Goal: Transaction & Acquisition: Purchase product/service

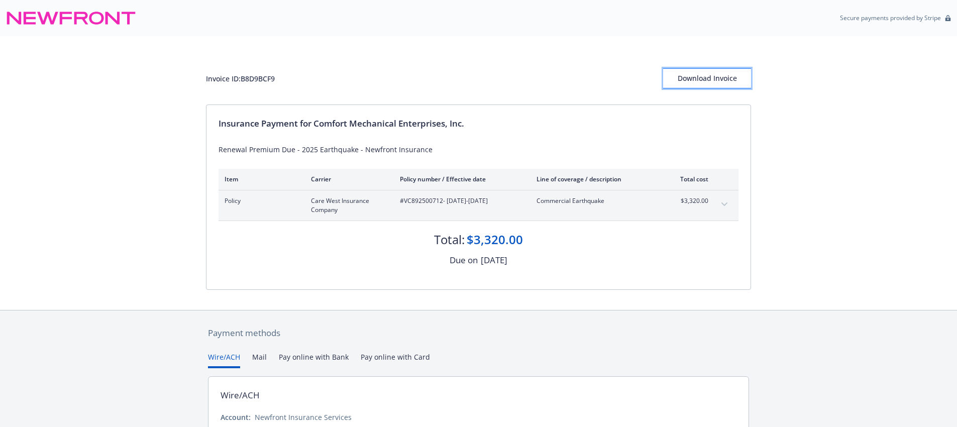
click at [705, 82] on div "Download Invoice" at bounding box center [707, 78] width 88 height 19
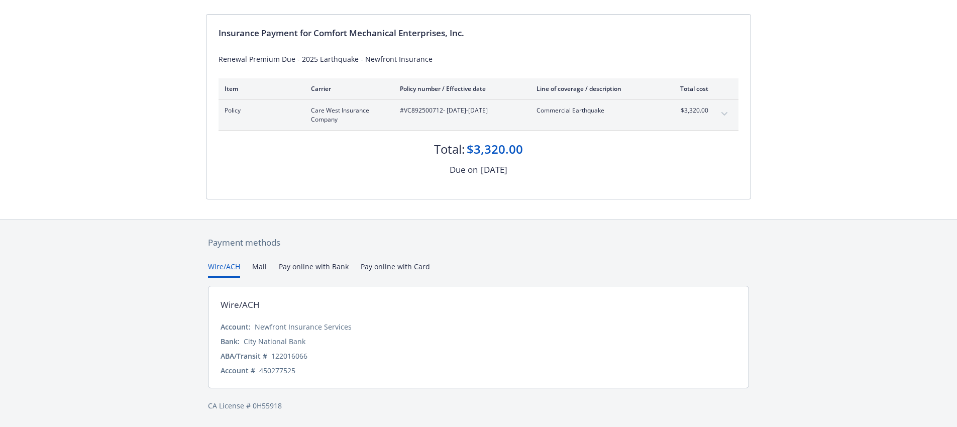
click at [419, 264] on div "Payment methods Wire/ACH Mail Pay online with Bank Pay online with Card Wire/AC…" at bounding box center [478, 324] width 545 height 208
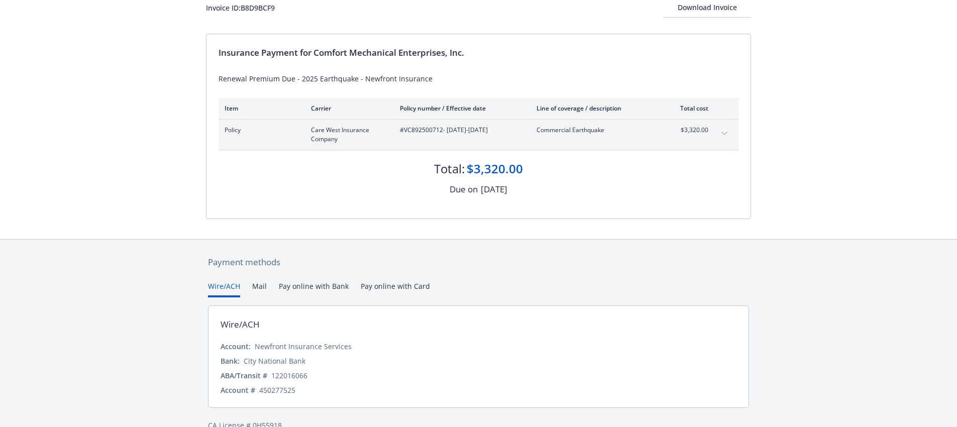
click at [231, 285] on button "Wire/ACH" at bounding box center [224, 289] width 32 height 17
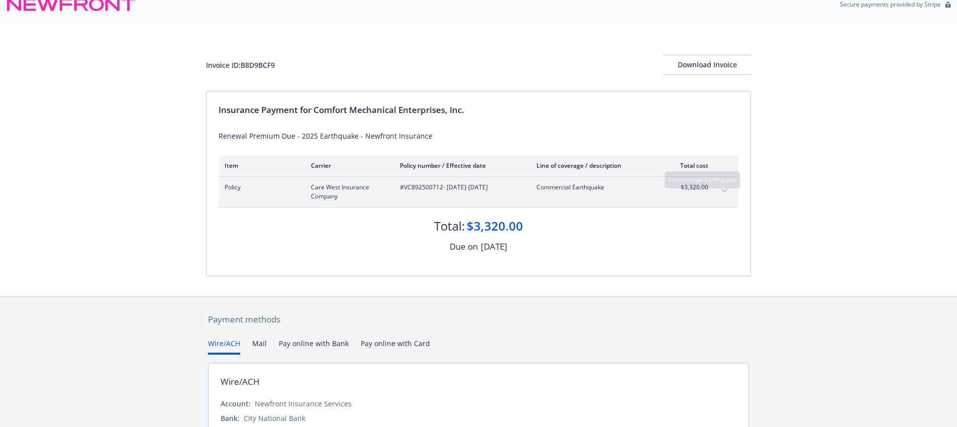
scroll to position [0, 0]
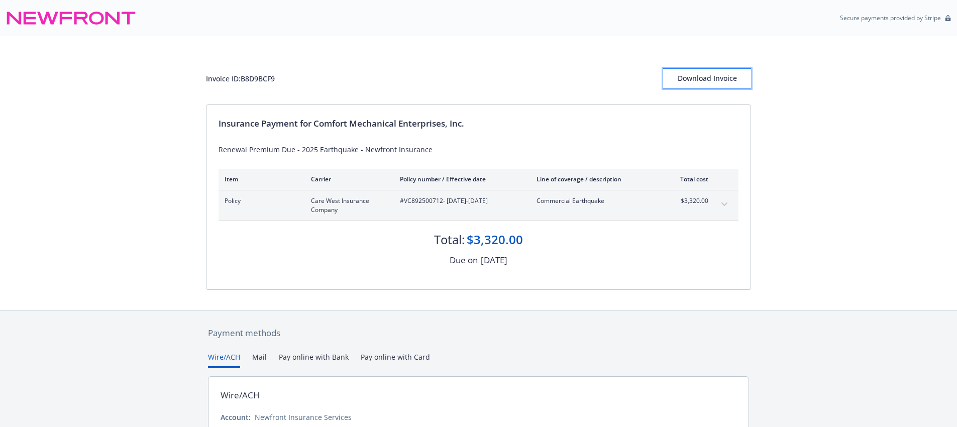
click at [720, 81] on div "Download Invoice" at bounding box center [707, 78] width 88 height 19
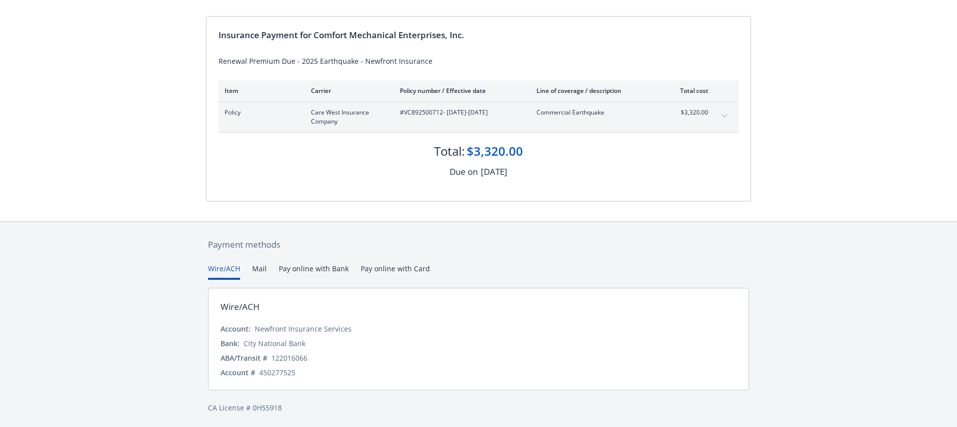
scroll to position [90, 0]
click at [323, 272] on button "Pay online with Bank" at bounding box center [314, 269] width 70 height 17
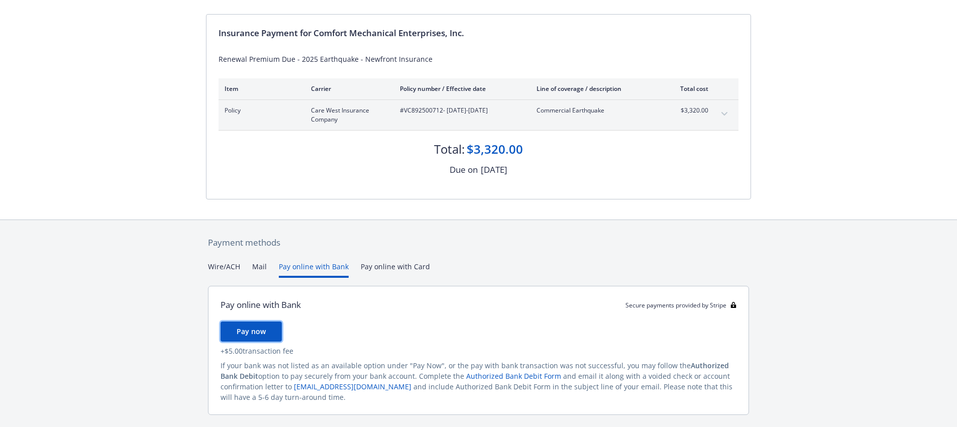
click at [262, 335] on span "Pay now" at bounding box center [251, 332] width 29 height 10
click at [257, 268] on button "Mail" at bounding box center [259, 269] width 15 height 17
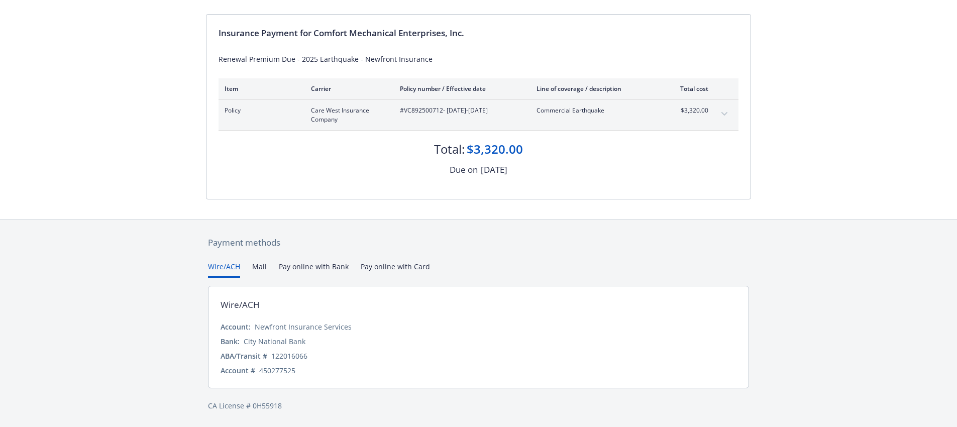
click at [227, 267] on button "Wire/ACH" at bounding box center [224, 269] width 32 height 17
click at [315, 270] on button "Pay online with Bank" at bounding box center [314, 269] width 70 height 17
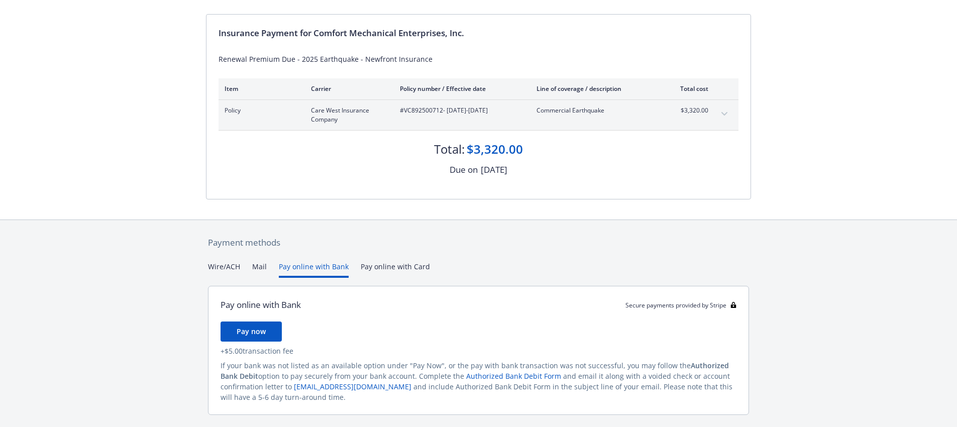
click at [484, 372] on link "Authorized Bank Debit Form" at bounding box center [513, 376] width 95 height 10
click at [252, 339] on button "Pay now" at bounding box center [251, 332] width 61 height 20
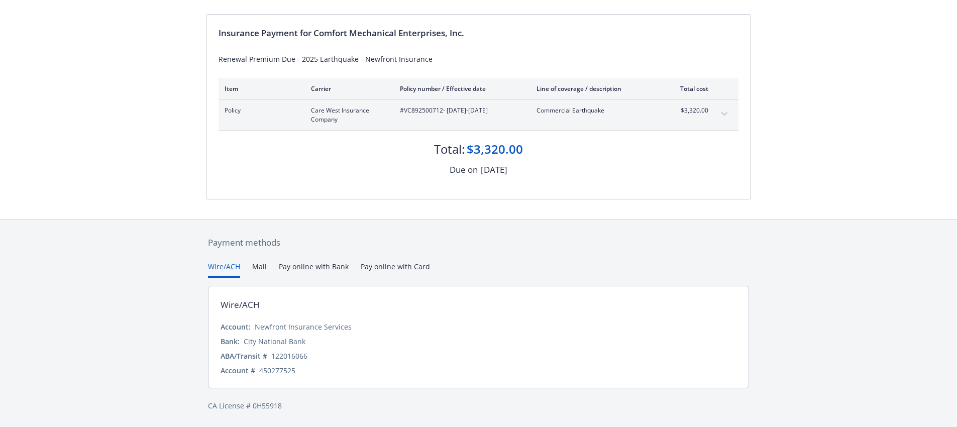
click at [230, 265] on button "Wire/ACH" at bounding box center [224, 269] width 32 height 17
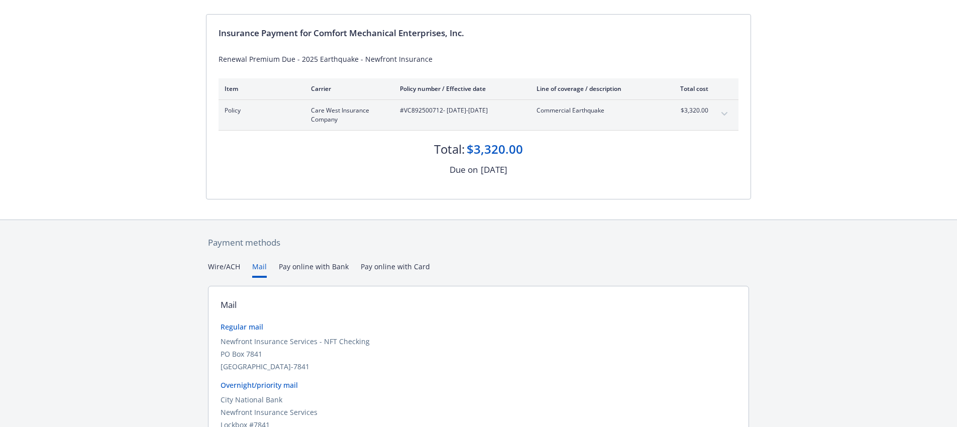
click at [258, 264] on button "Mail" at bounding box center [259, 269] width 15 height 17
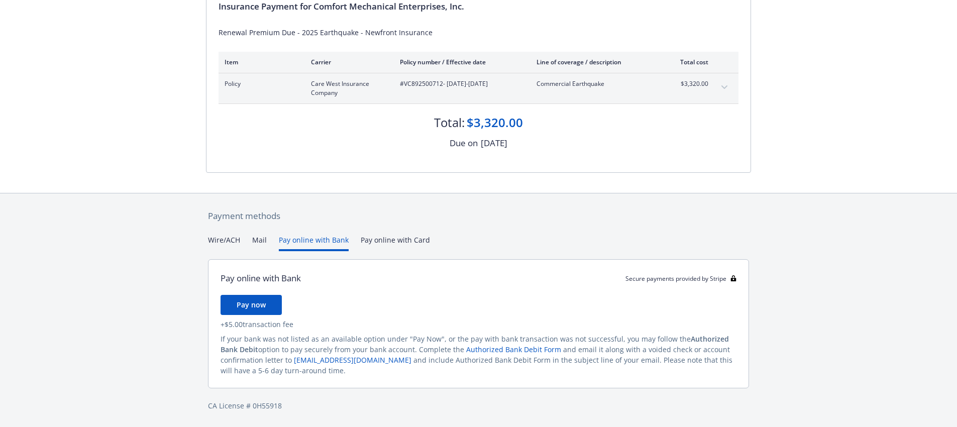
scroll to position [117, 0]
click at [298, 185] on div "Secure payments provided by Stripe Invoice ID: B8D9BCF9 Download Invoice Insura…" at bounding box center [478, 155] width 957 height 544
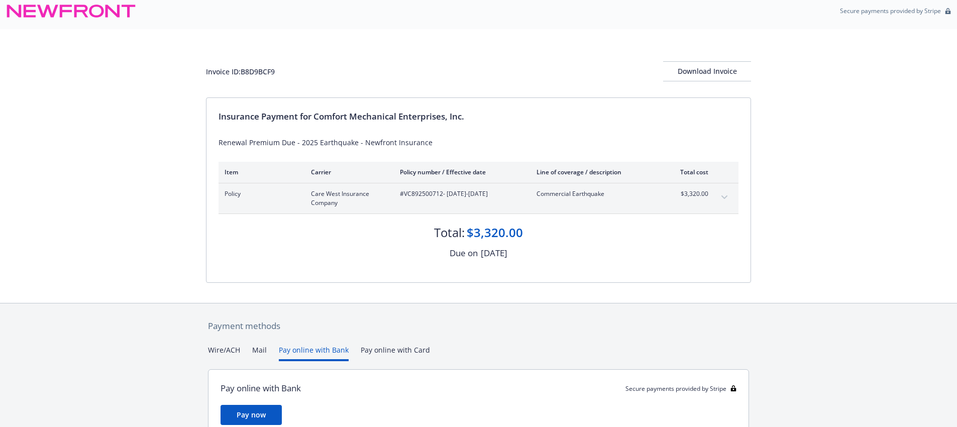
scroll to position [0, 0]
